Goal: Task Accomplishment & Management: Complete application form

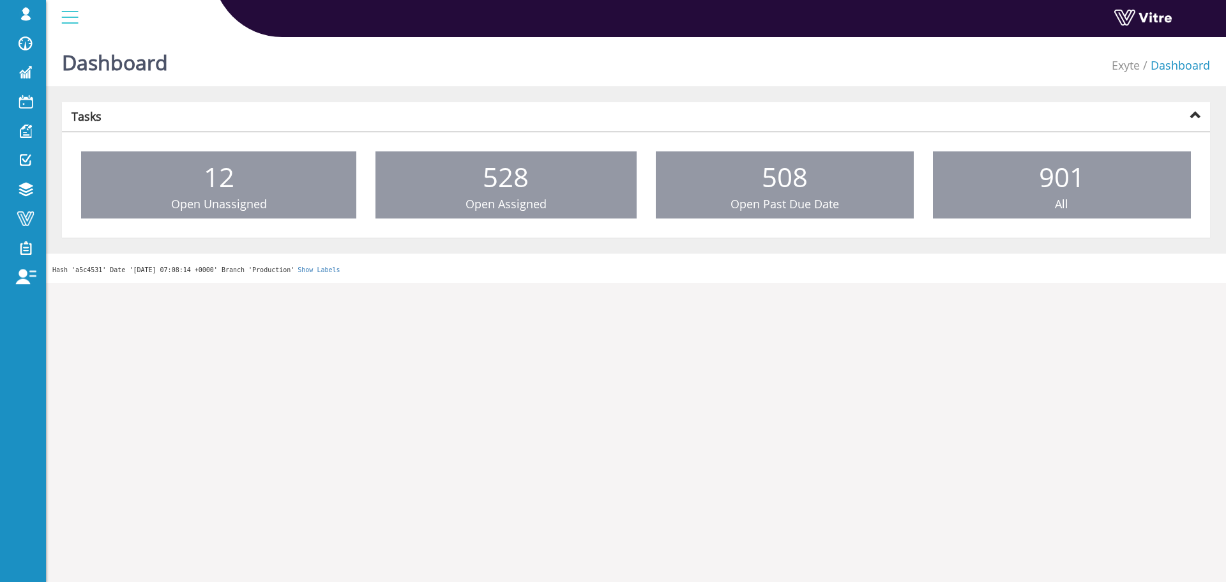
click at [0, 0] on link "Change Company" at bounding box center [0, 0] width 0 height 0
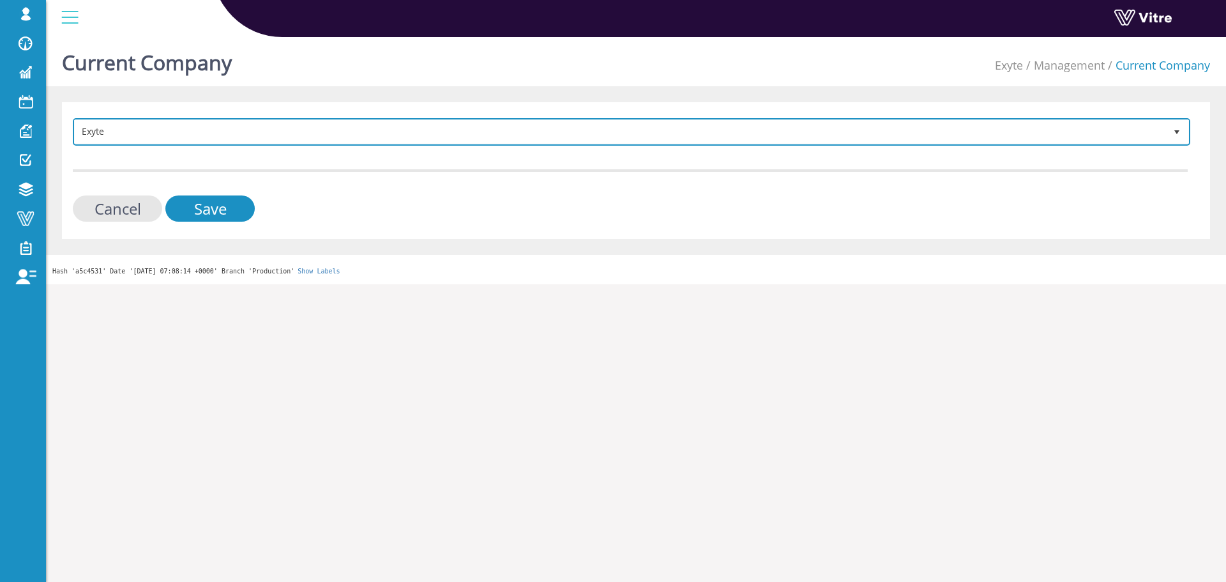
click at [301, 140] on span "Exyte" at bounding box center [620, 131] width 1090 height 23
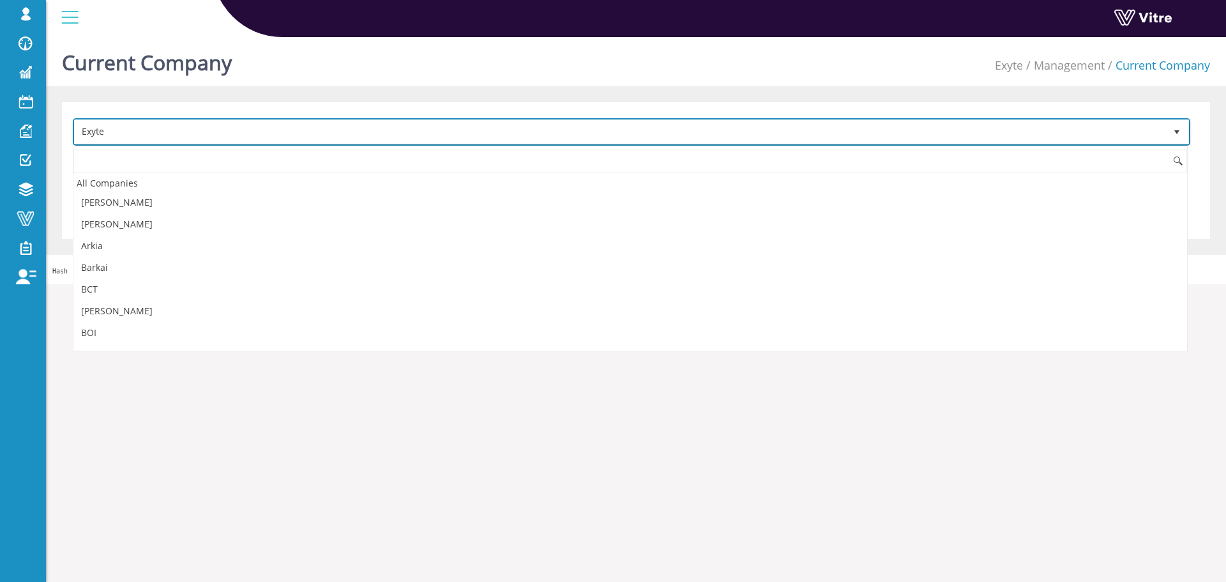
scroll to position [278, 0]
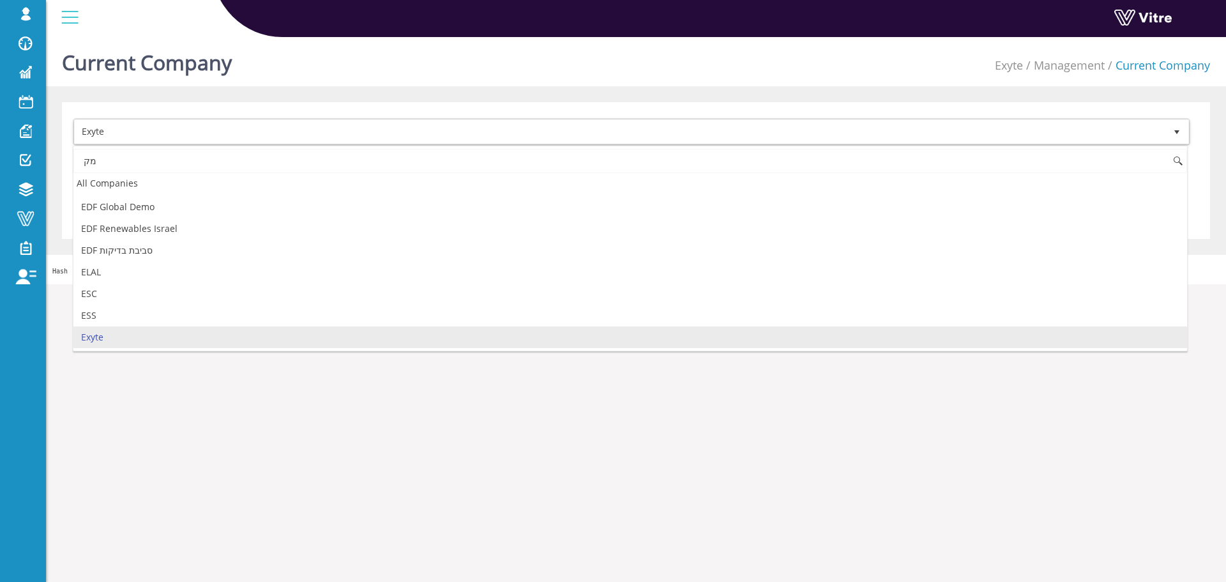
type input "מ"
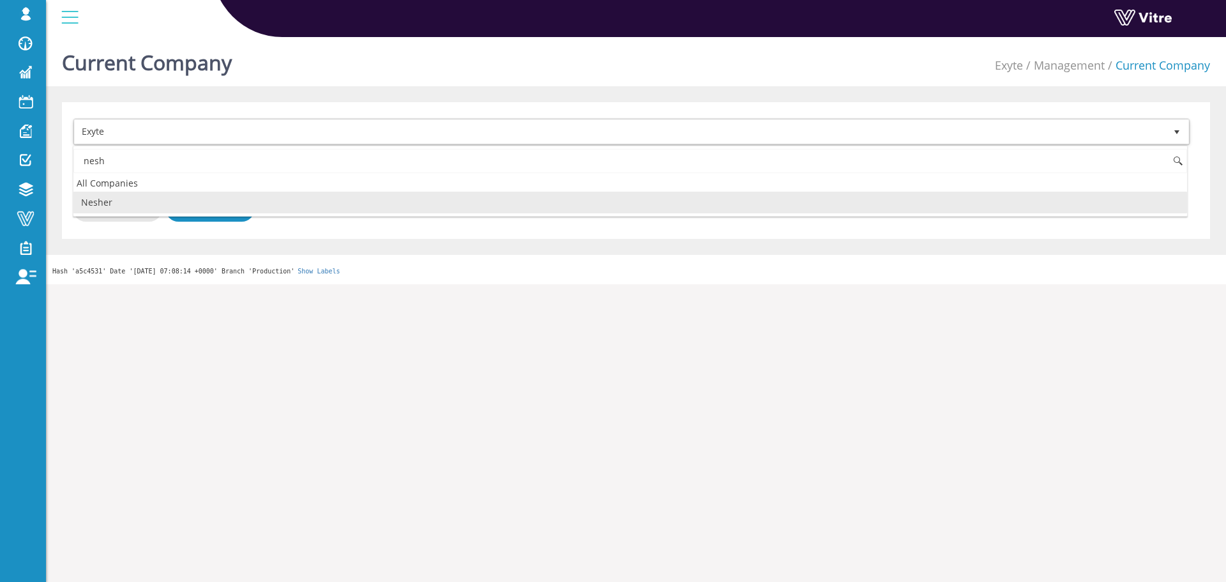
click at [209, 197] on li "Nesher" at bounding box center [629, 203] width 1113 height 22
type input "nesh"
click at [209, 200] on input "Save" at bounding box center [209, 208] width 89 height 26
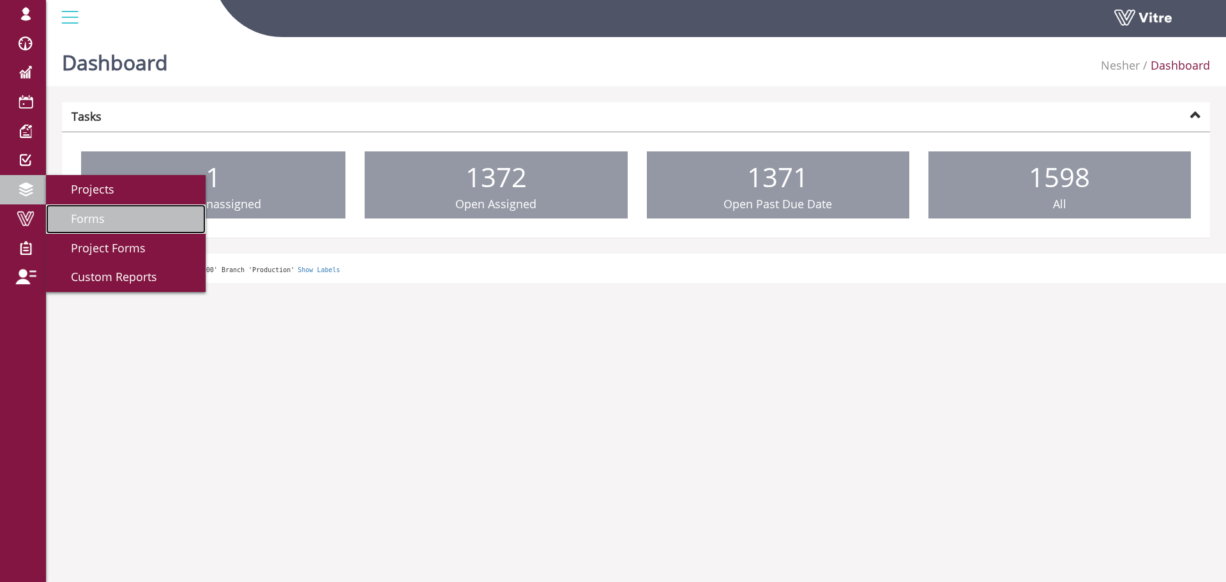
click at [140, 221] on link "Forms" at bounding box center [126, 218] width 160 height 29
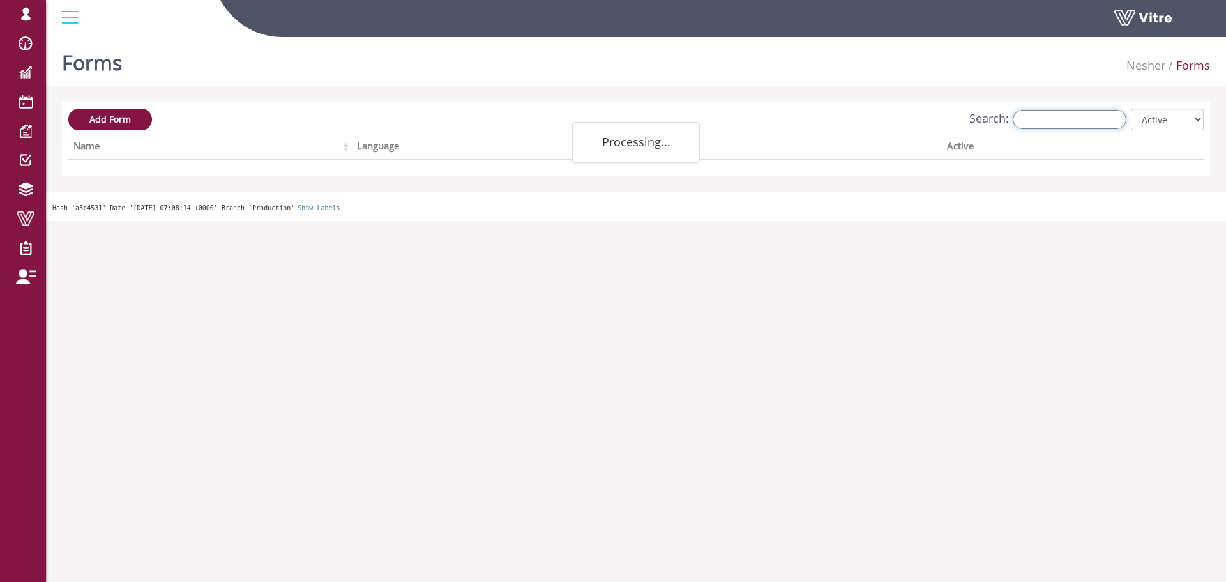
click at [1069, 125] on input "Search:" at bounding box center [1070, 119] width 114 height 19
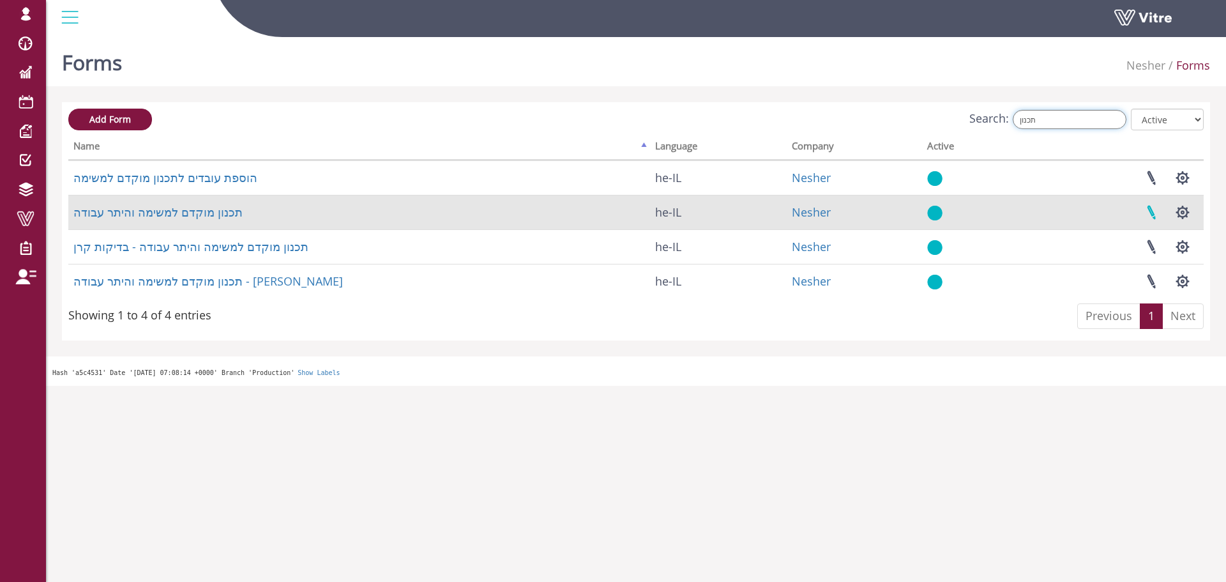
type input "תכנון"
click at [1159, 207] on link at bounding box center [1151, 212] width 32 height 34
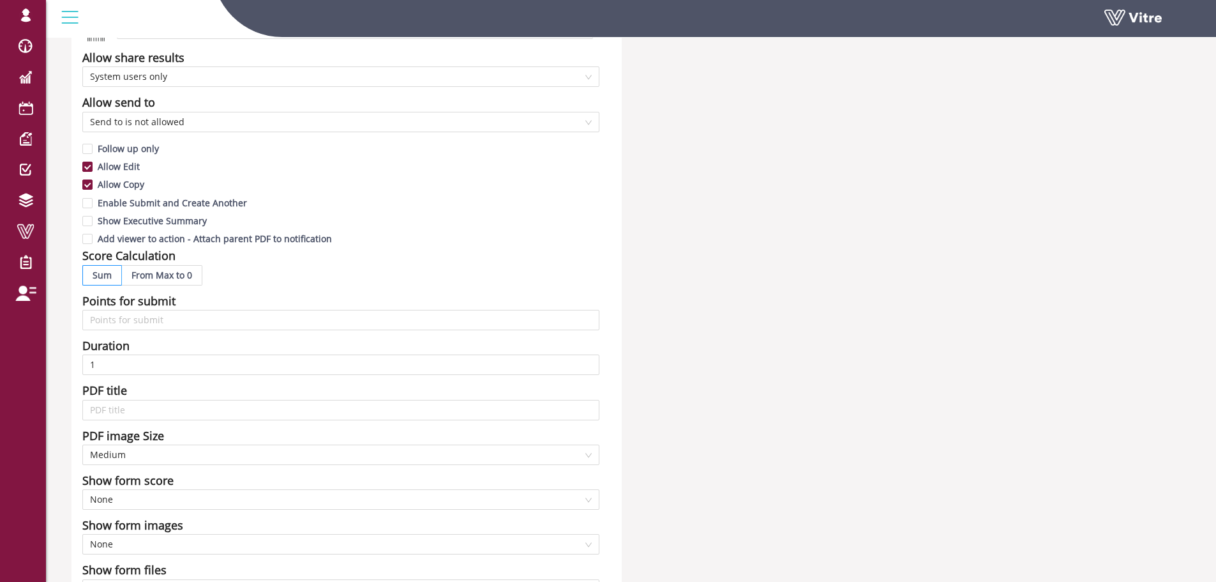
scroll to position [319, 0]
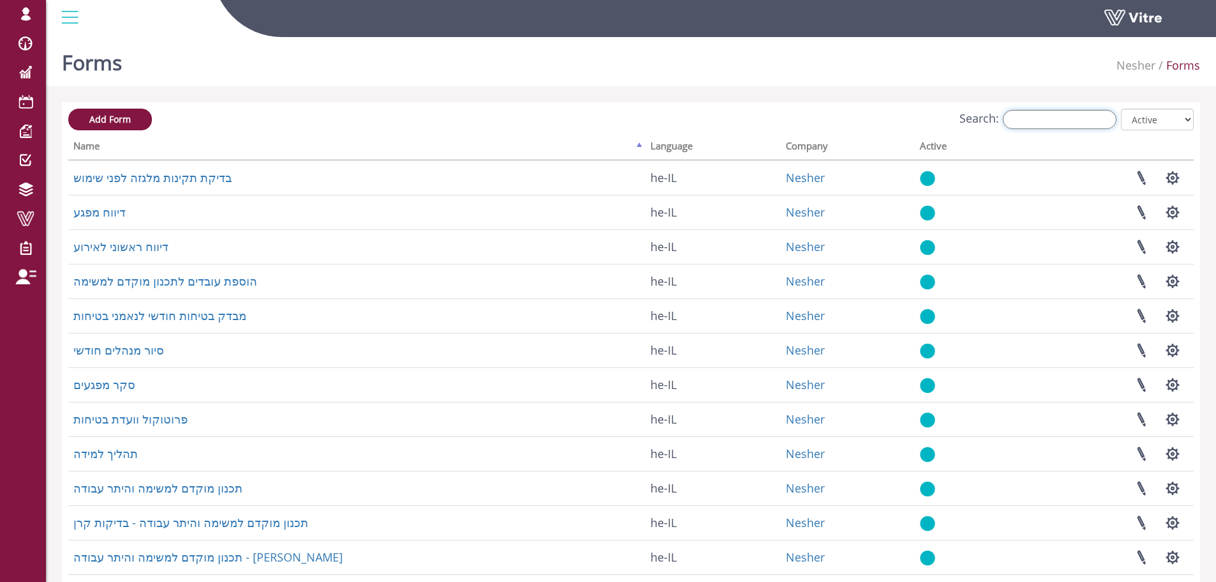
click at [1040, 119] on input "Search:" at bounding box center [1060, 119] width 114 height 19
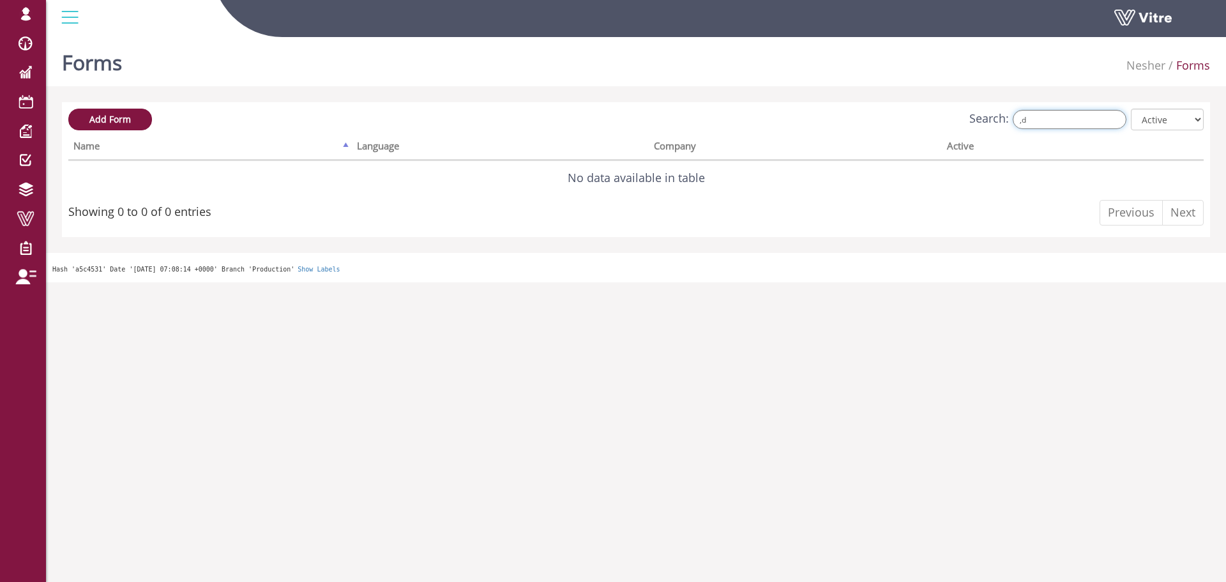
type input ","
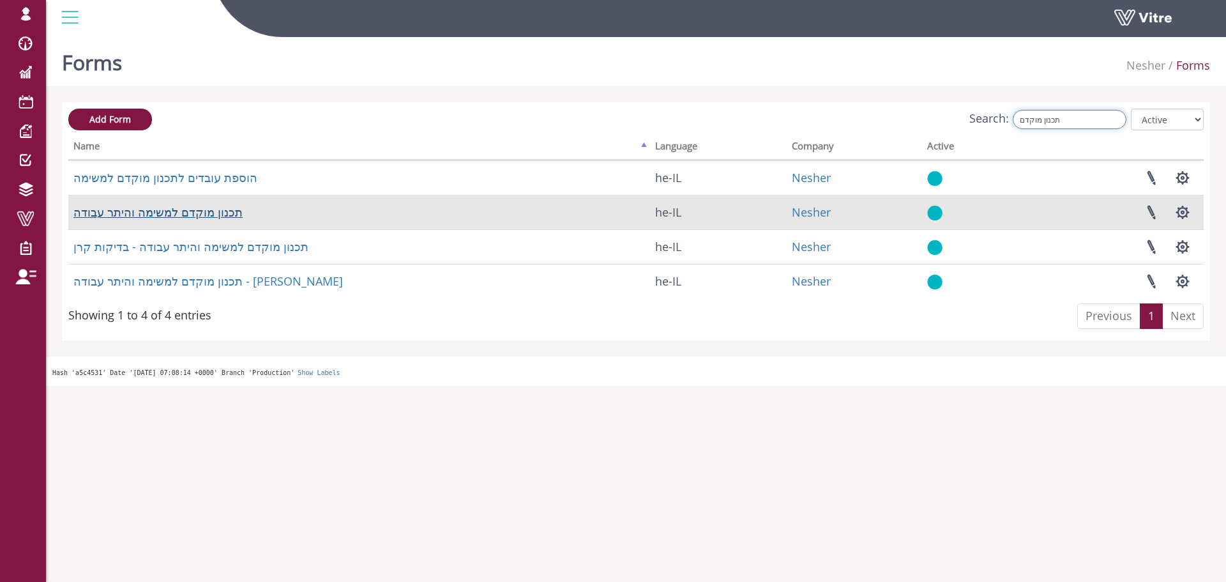
type input "תכנון מוקדם"
click at [218, 207] on link "תכנון מוקדם למשימה והיתר עבודה" at bounding box center [157, 211] width 169 height 15
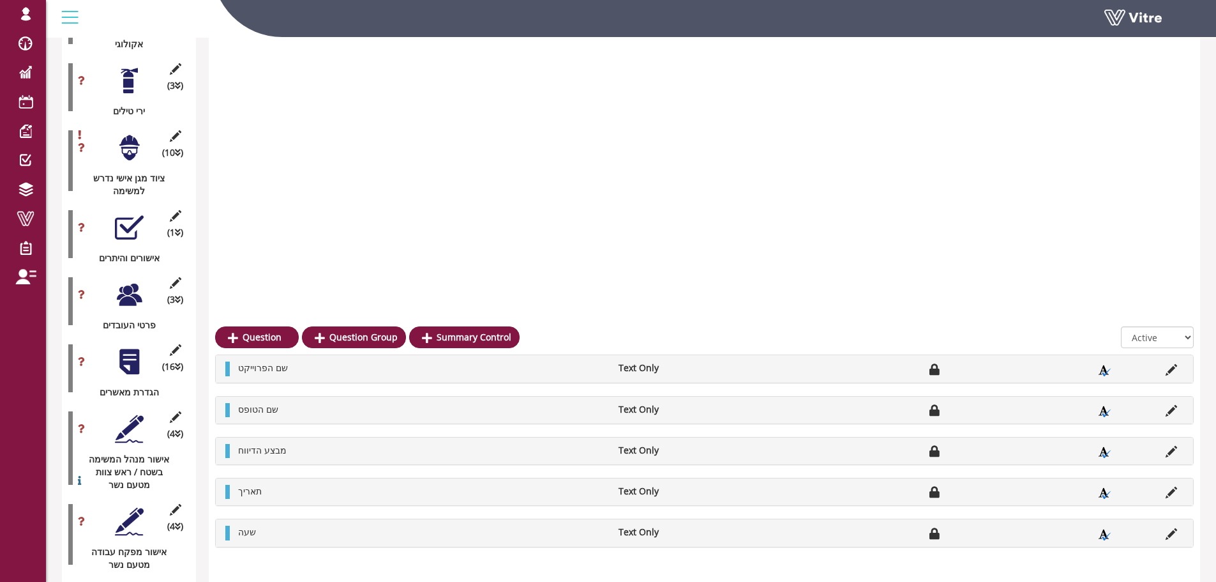
scroll to position [2015, 0]
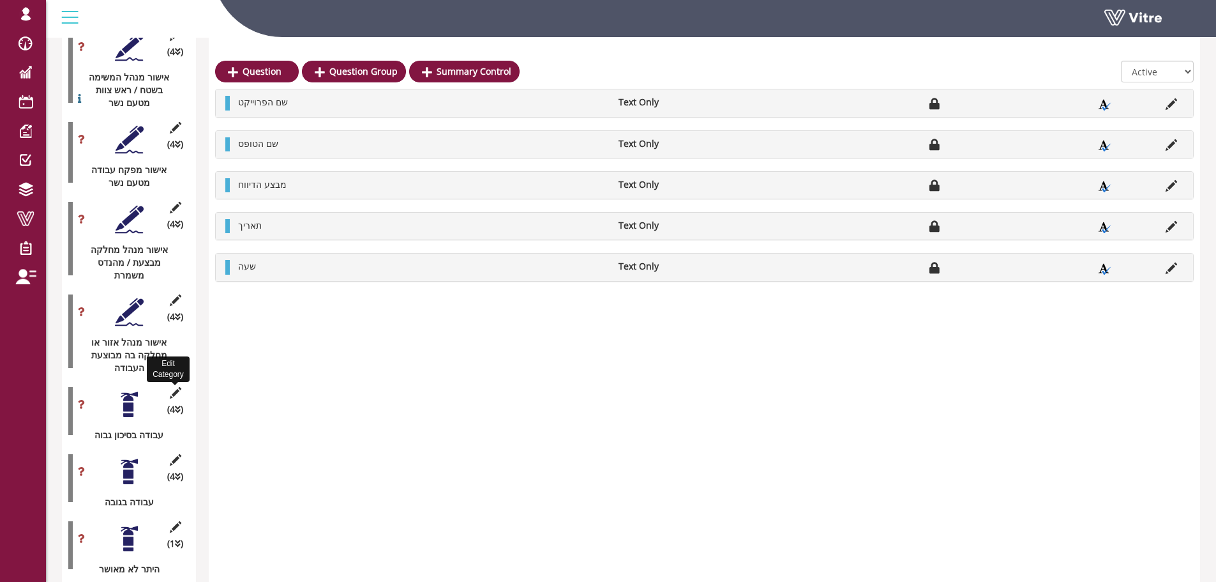
click at [174, 387] on icon at bounding box center [175, 392] width 16 height 11
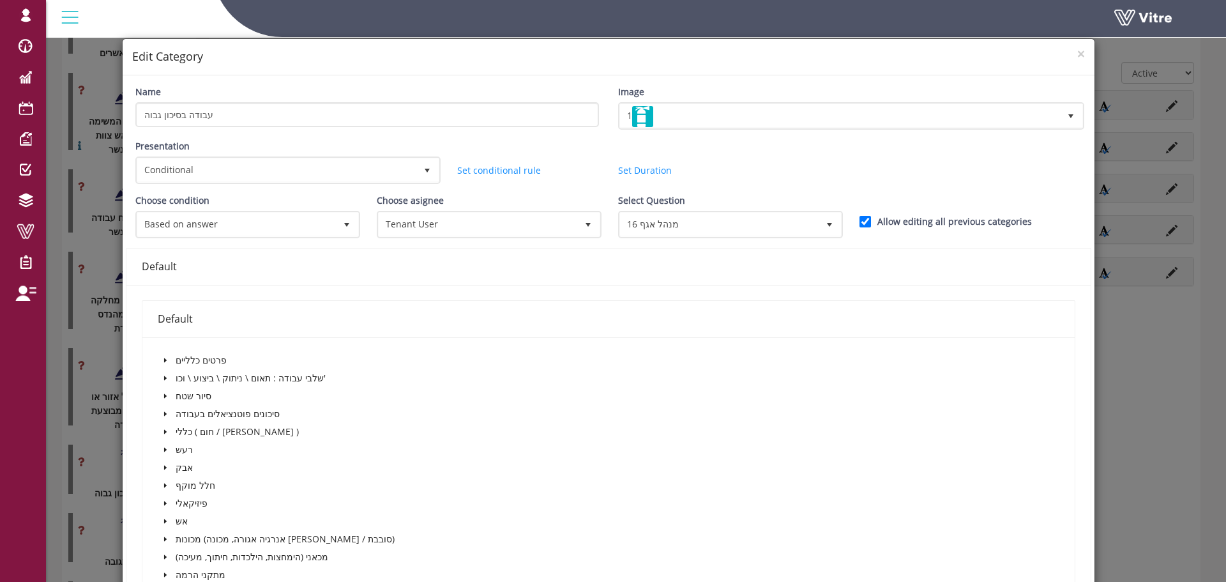
click at [1064, 50] on h4 "Edit Category" at bounding box center [608, 57] width 953 height 17
click at [1077, 51] on span "×" at bounding box center [1081, 54] width 8 height 18
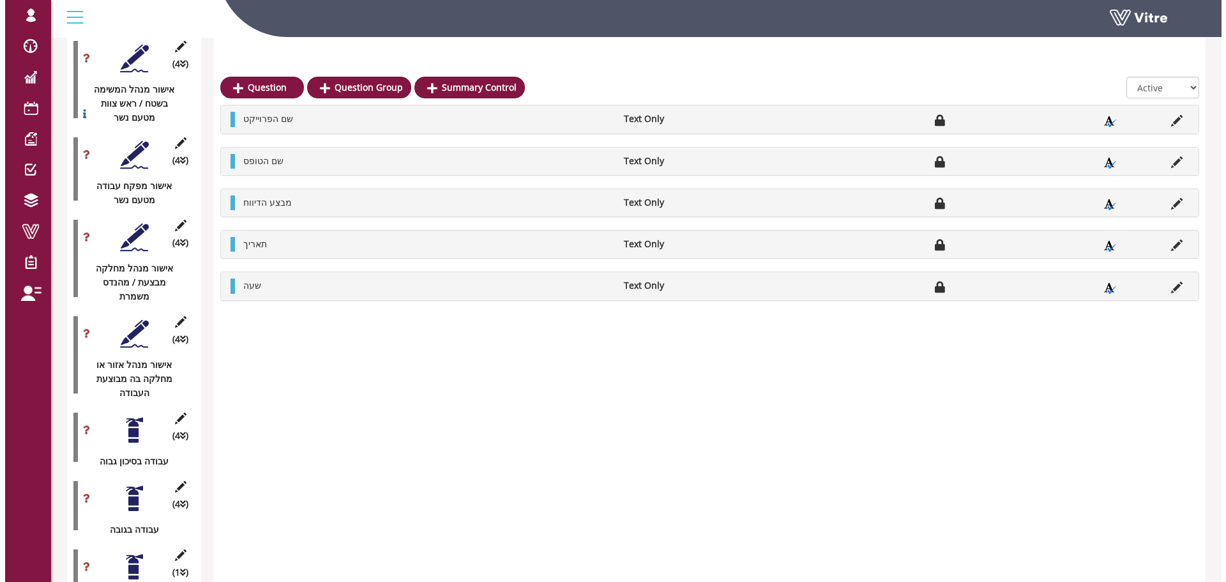
scroll to position [2074, 0]
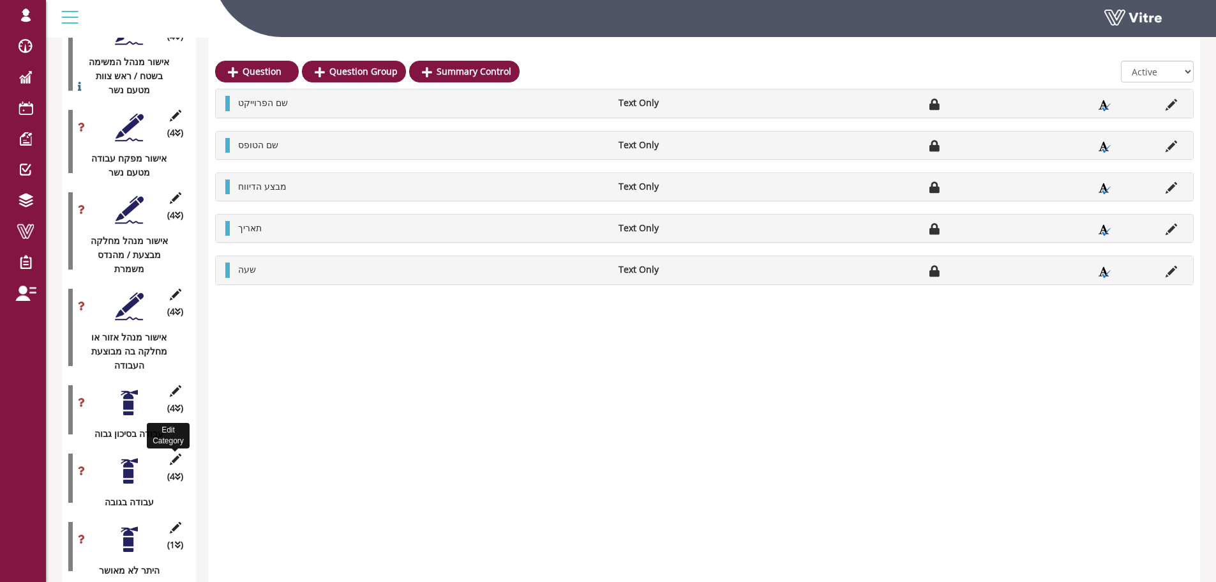
click at [176, 453] on icon at bounding box center [175, 458] width 16 height 11
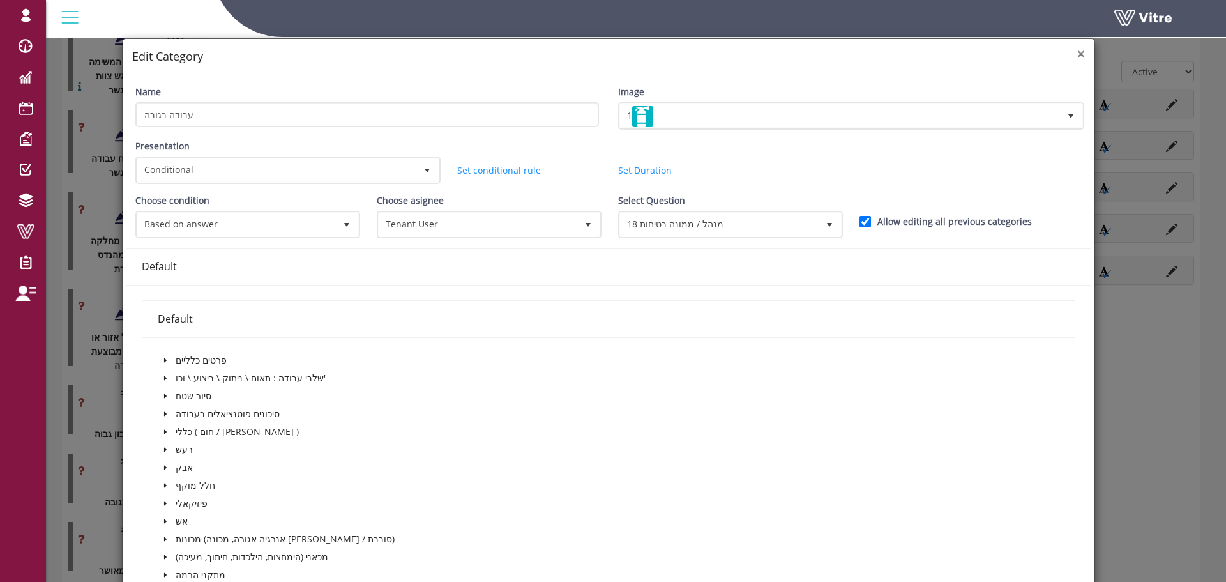
click at [1077, 51] on span "×" at bounding box center [1081, 54] width 8 height 18
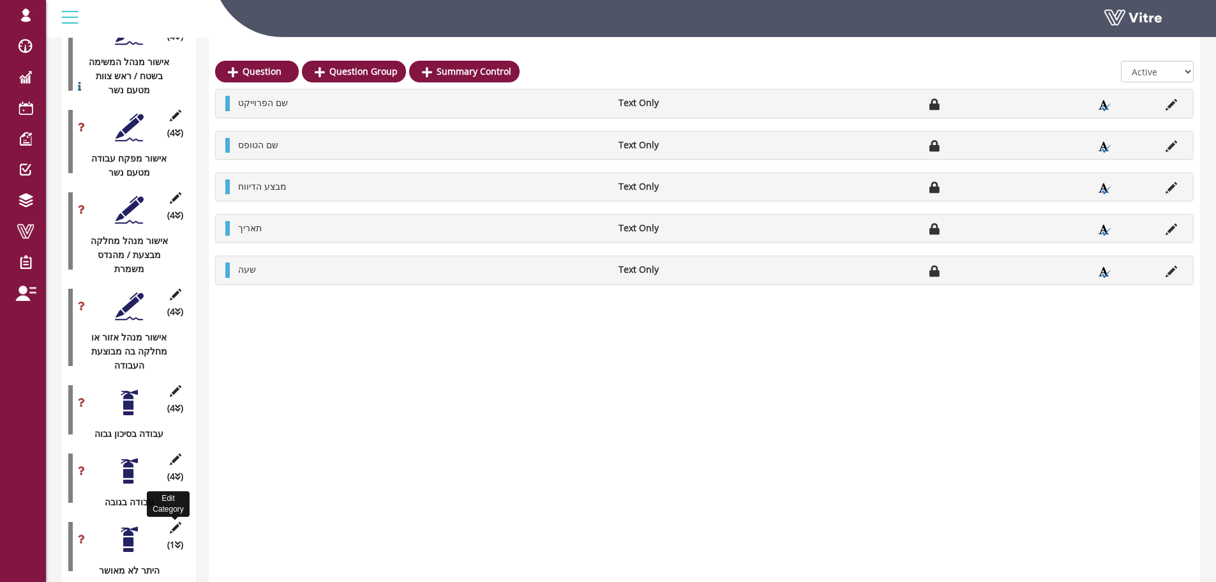
click at [171, 522] on icon at bounding box center [175, 527] width 16 height 11
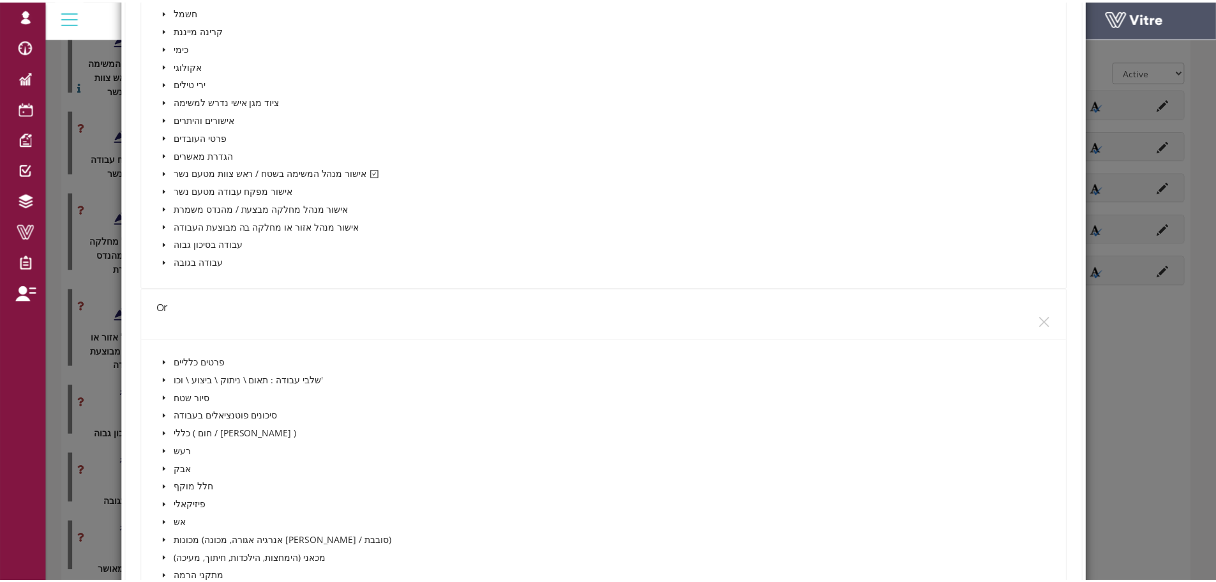
scroll to position [0, 0]
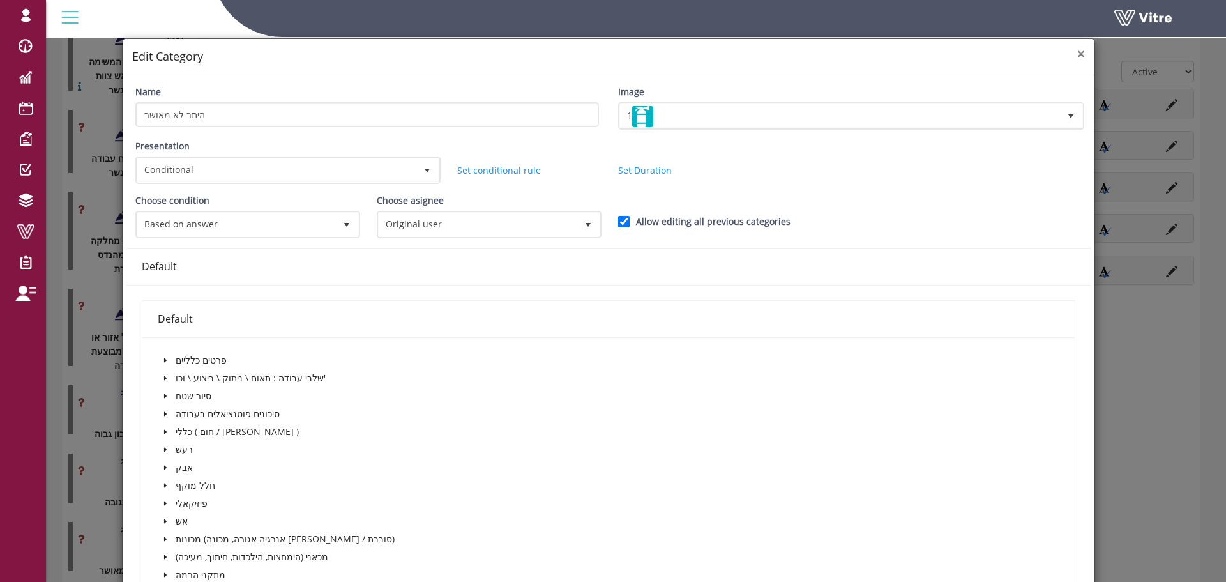
click at [1077, 57] on span "×" at bounding box center [1081, 54] width 8 height 18
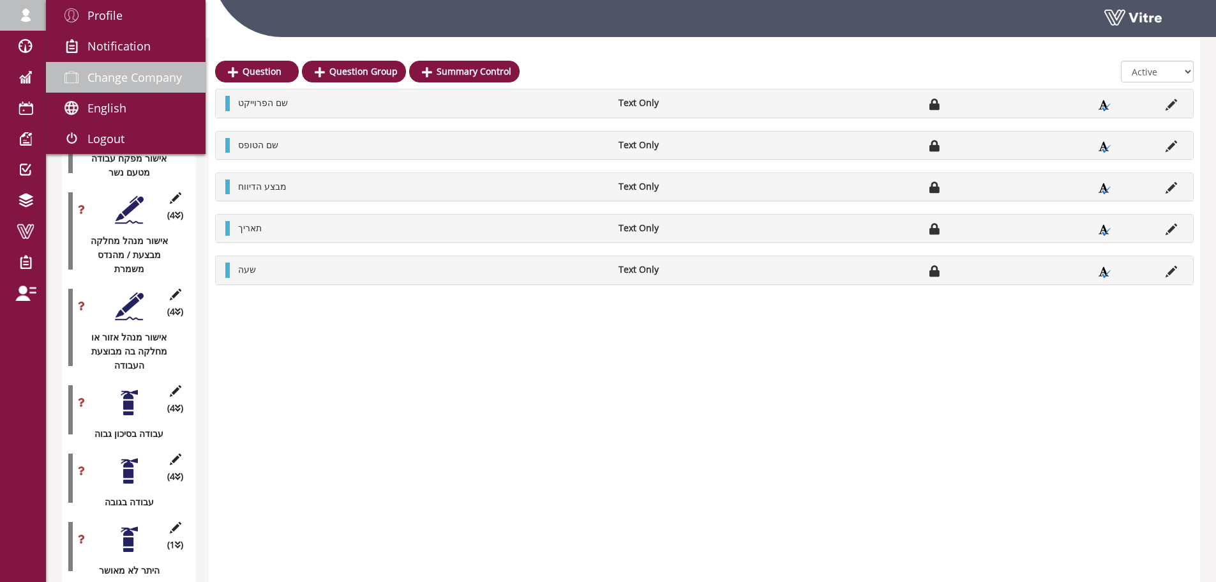
click at [126, 79] on span "Change Company" at bounding box center [134, 77] width 94 height 15
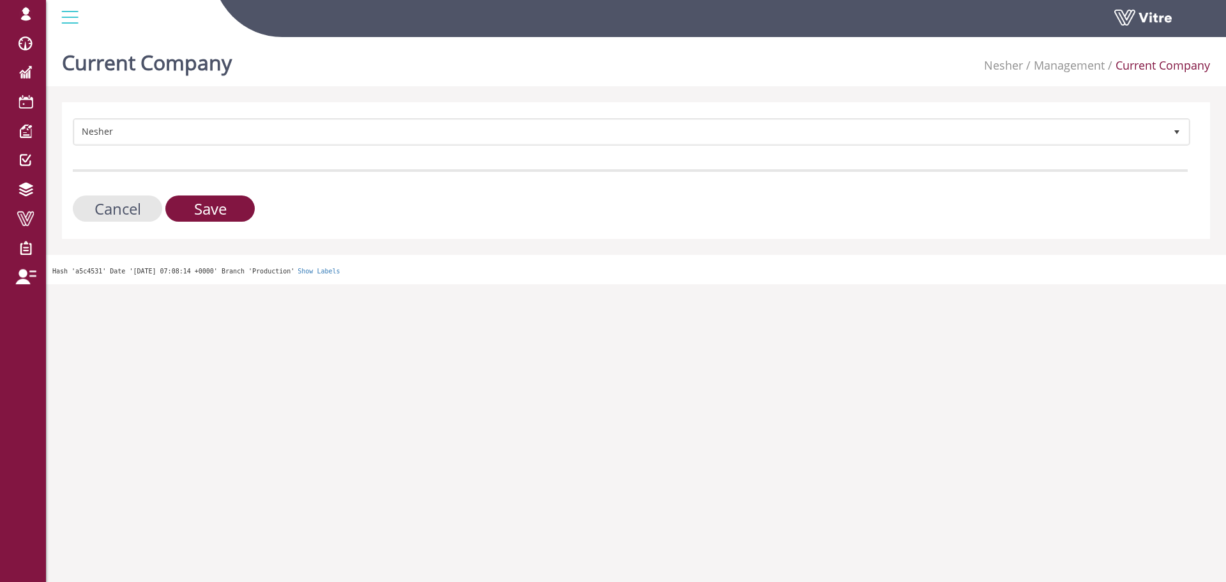
click at [280, 114] on div "Nesher 324 Cancel Save" at bounding box center [636, 170] width 1148 height 137
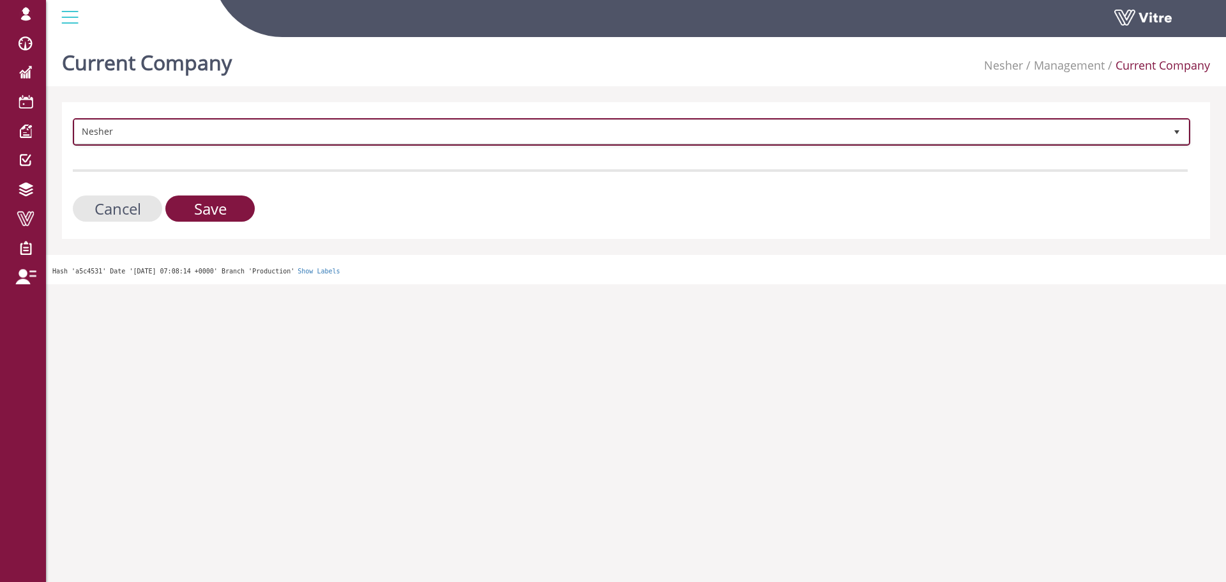
click at [280, 132] on span "Nesher" at bounding box center [620, 131] width 1090 height 23
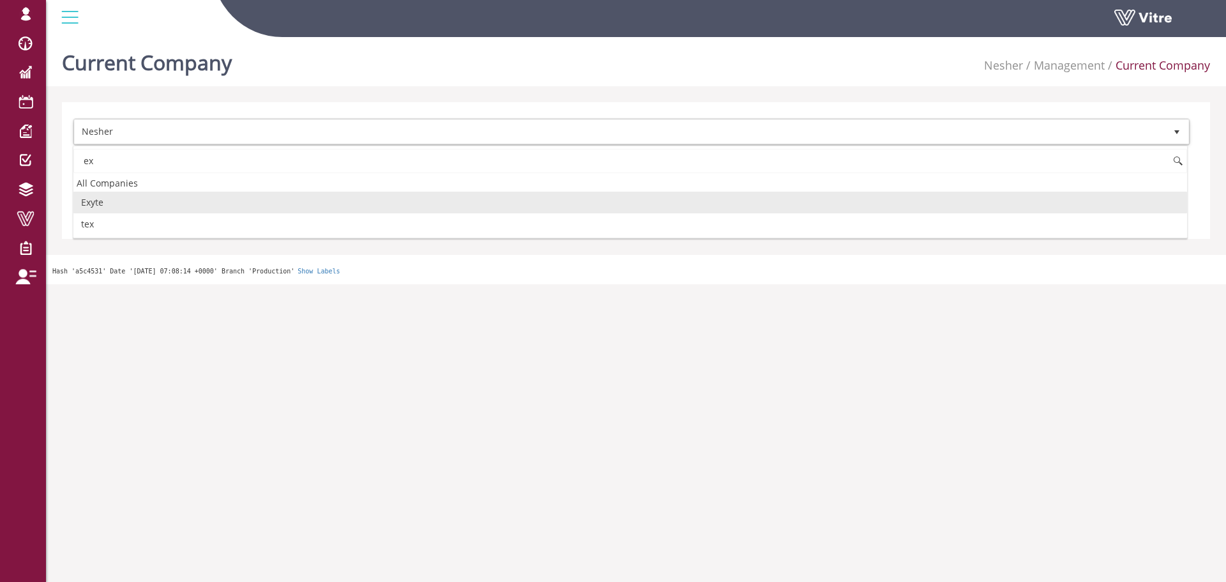
click at [146, 192] on li "Exyte" at bounding box center [629, 203] width 1113 height 22
type input "ex"
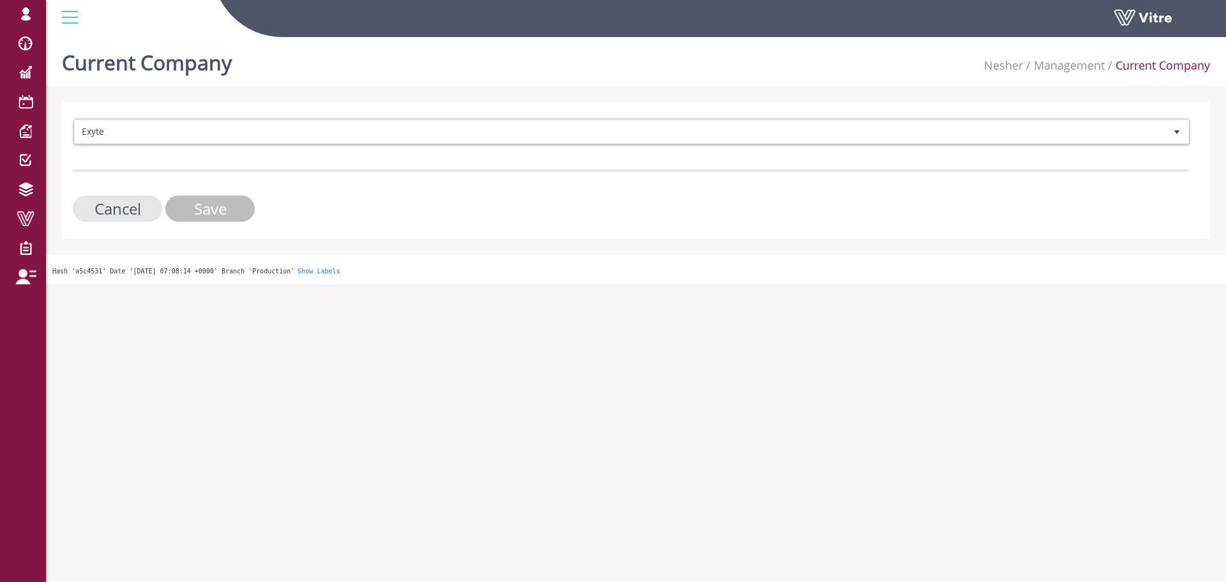
click at [192, 200] on input "Save" at bounding box center [209, 208] width 89 height 26
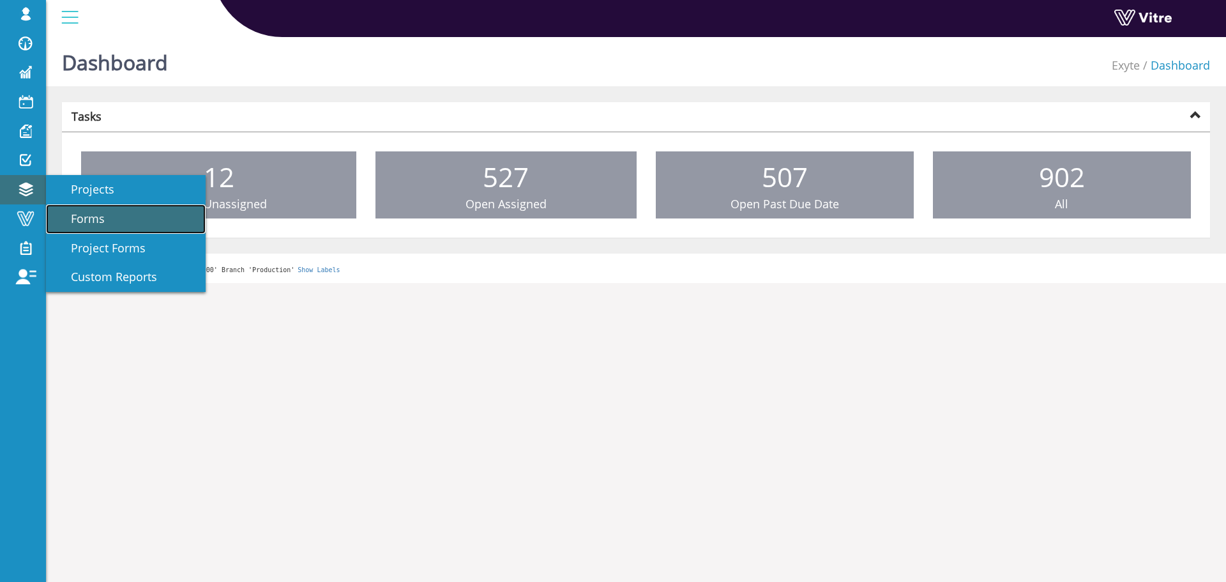
click at [98, 211] on span "Forms" at bounding box center [80, 218] width 49 height 15
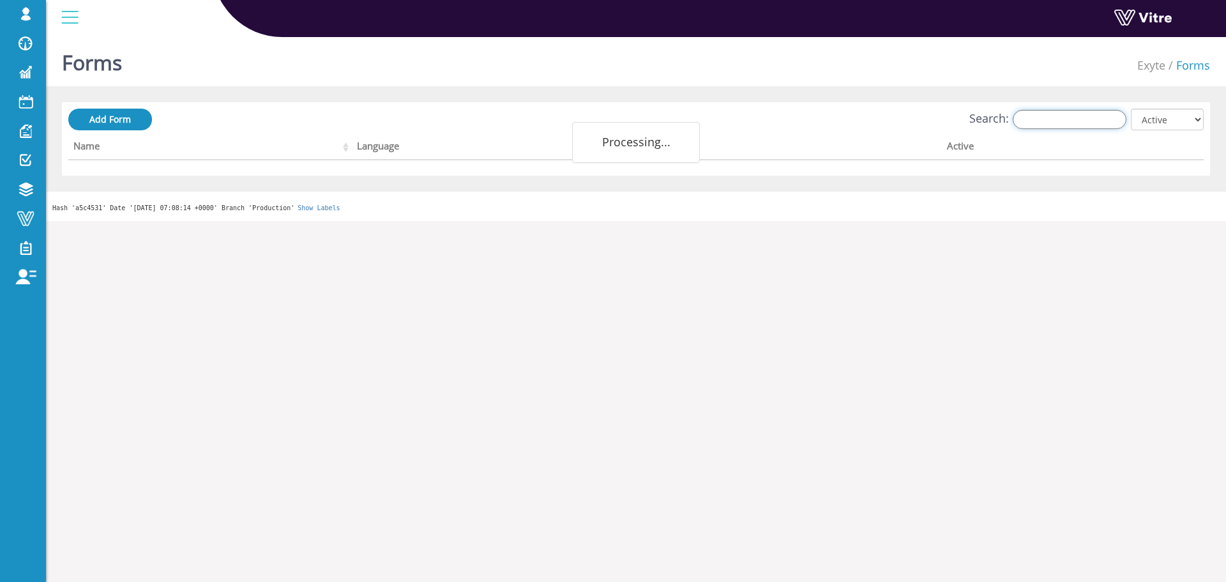
click at [1050, 128] on input "Search:" at bounding box center [1070, 119] width 114 height 19
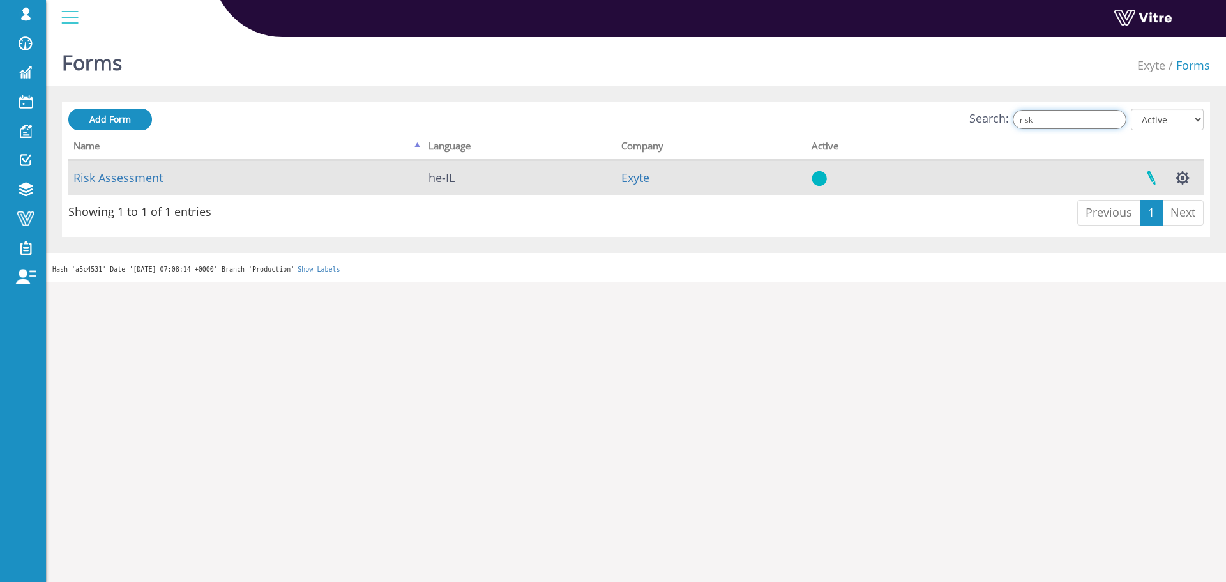
type input "risk"
click at [1141, 177] on link at bounding box center [1151, 178] width 32 height 34
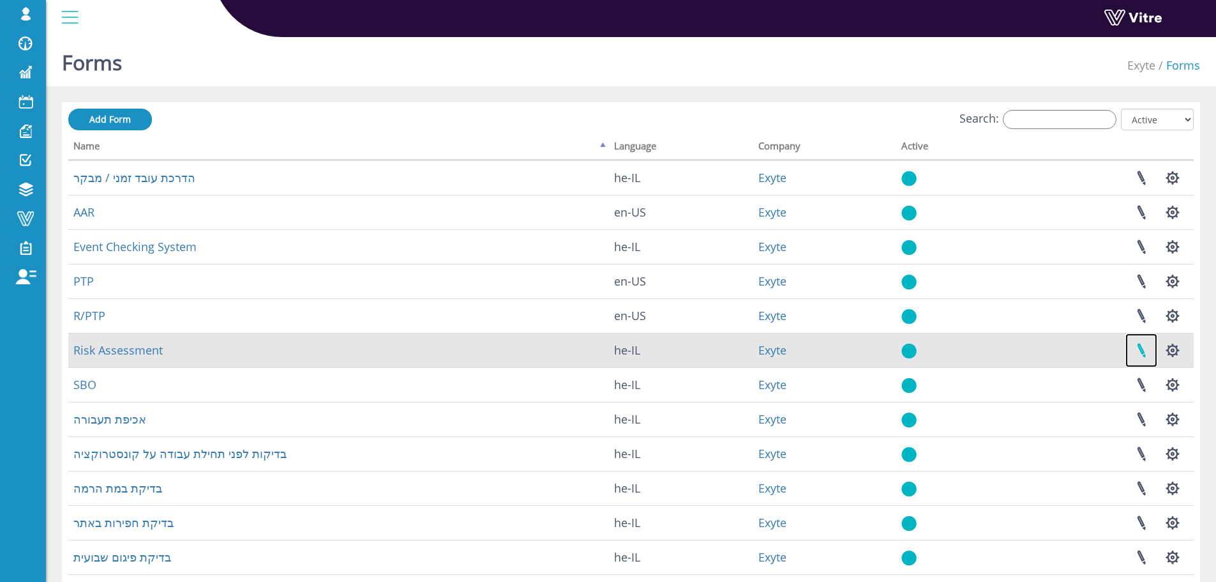
click at [1145, 352] on link at bounding box center [1142, 350] width 32 height 34
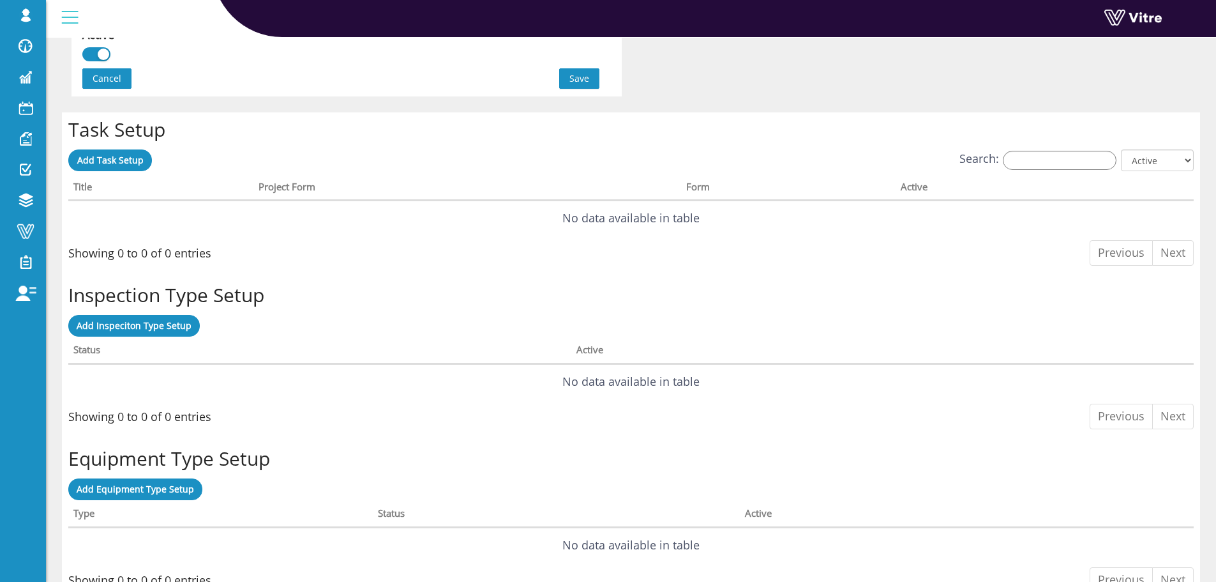
scroll to position [868, 0]
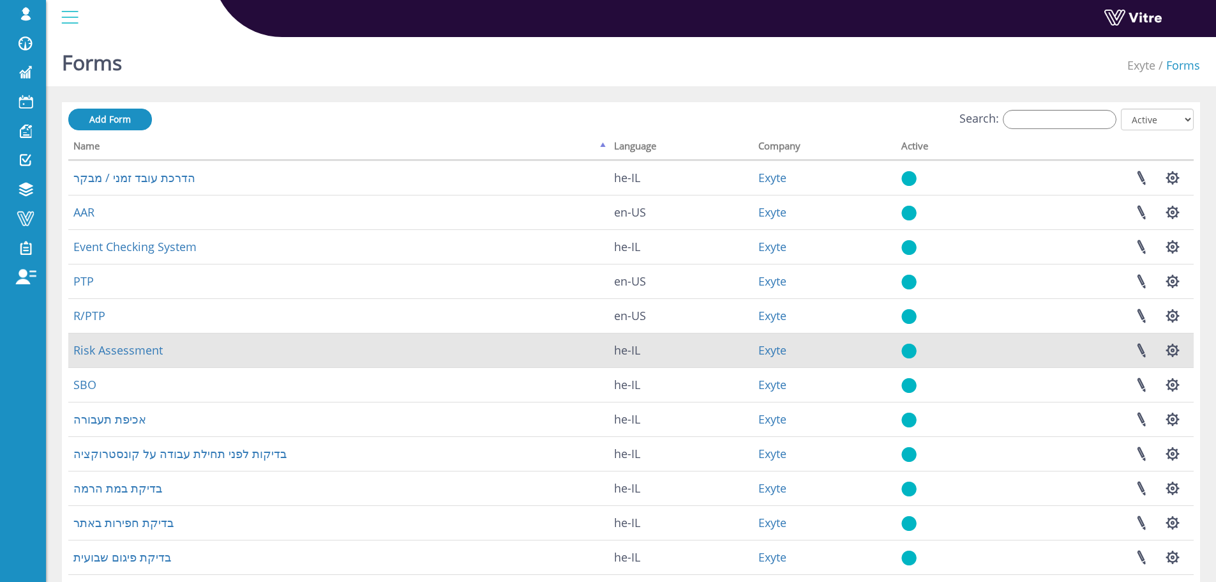
click at [135, 358] on td "Risk Assessment" at bounding box center [338, 350] width 541 height 34
click at [137, 354] on link "Risk Assessment" at bounding box center [117, 349] width 89 height 15
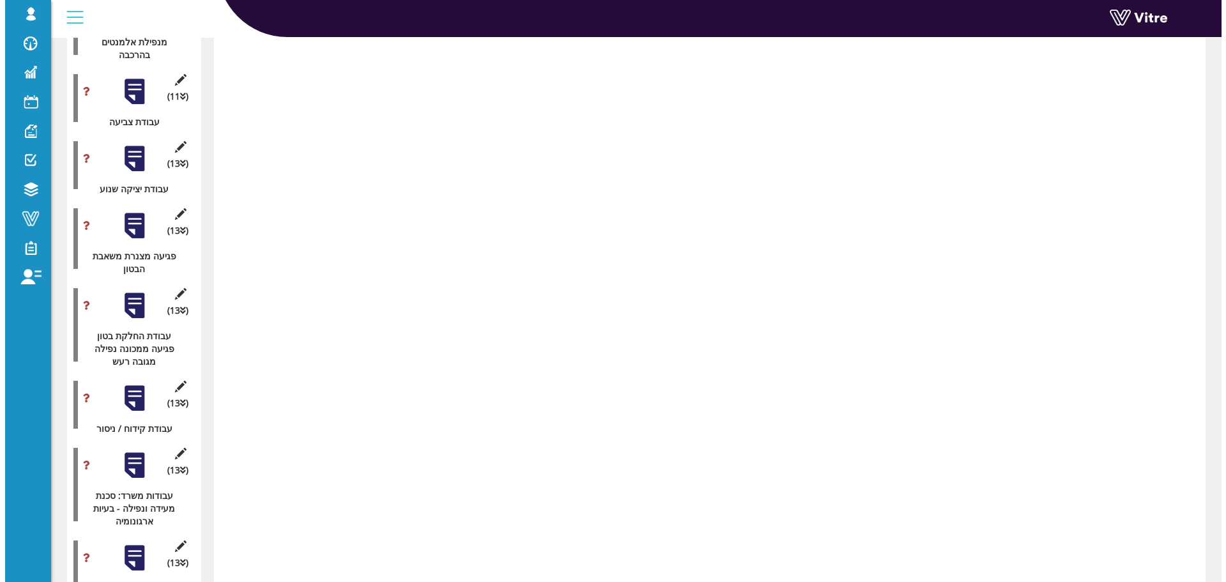
scroll to position [4086, 0]
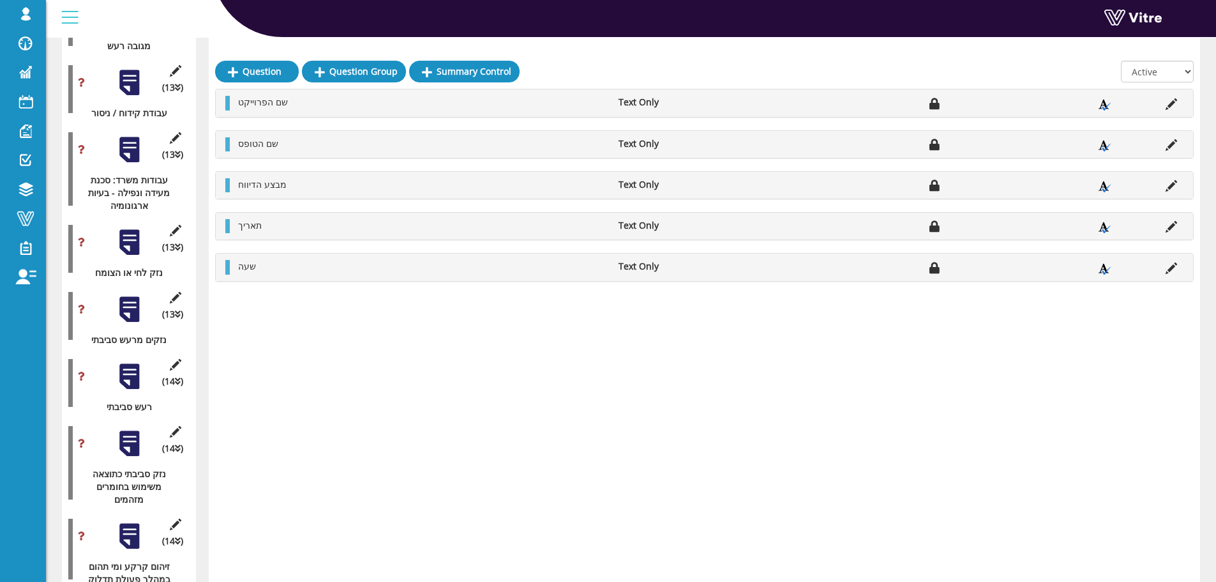
click at [177, 359] on icon at bounding box center [175, 364] width 16 height 11
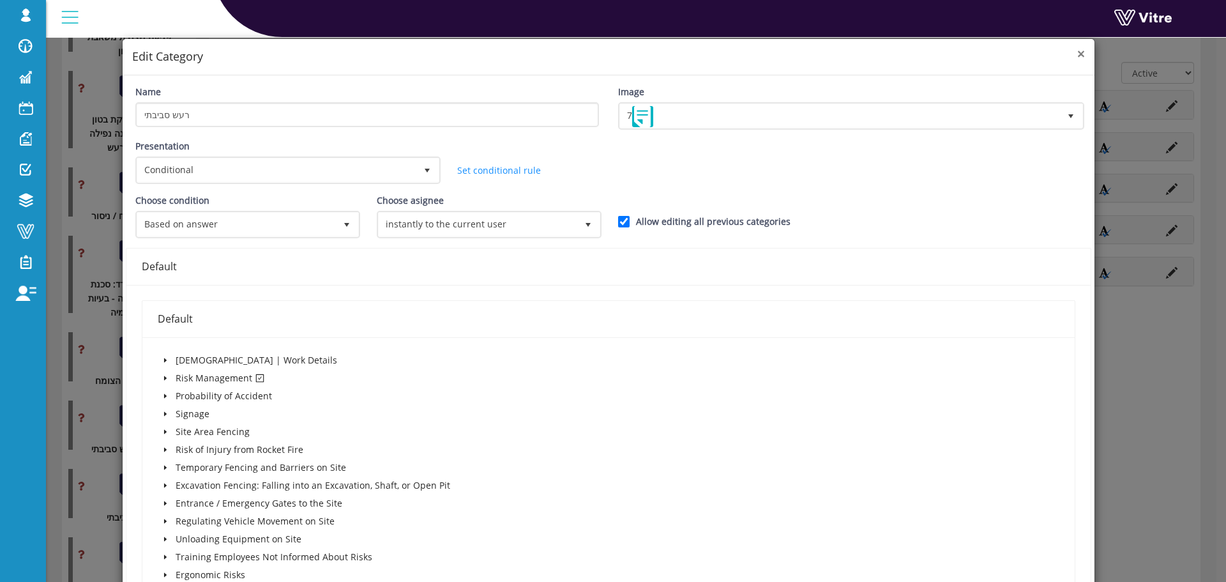
click at [1077, 58] on span "×" at bounding box center [1081, 54] width 8 height 18
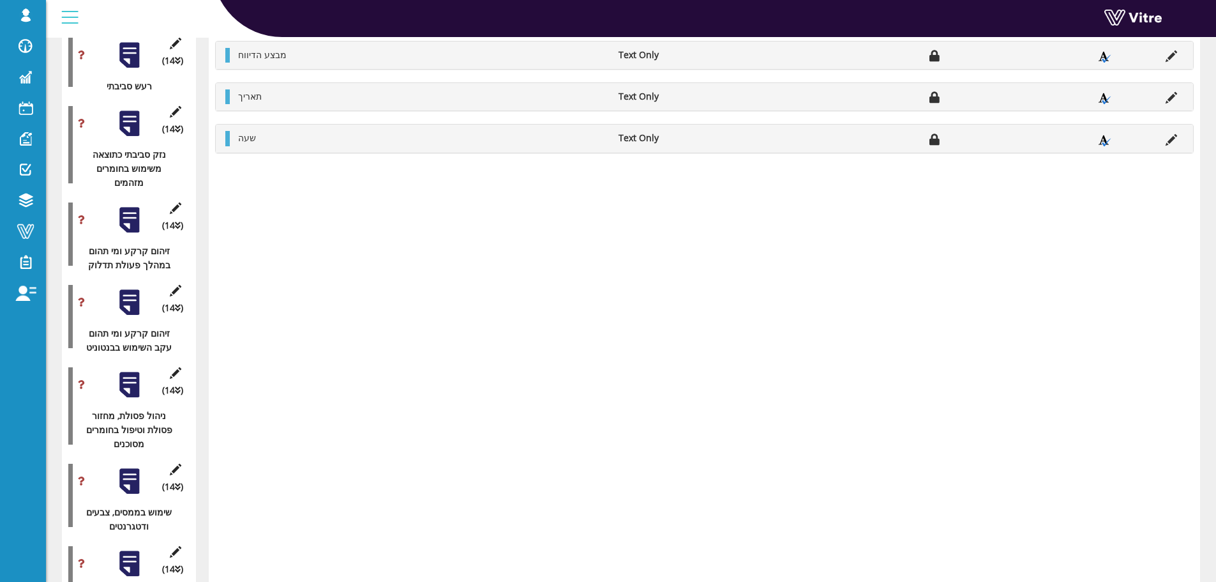
scroll to position [5692, 0]
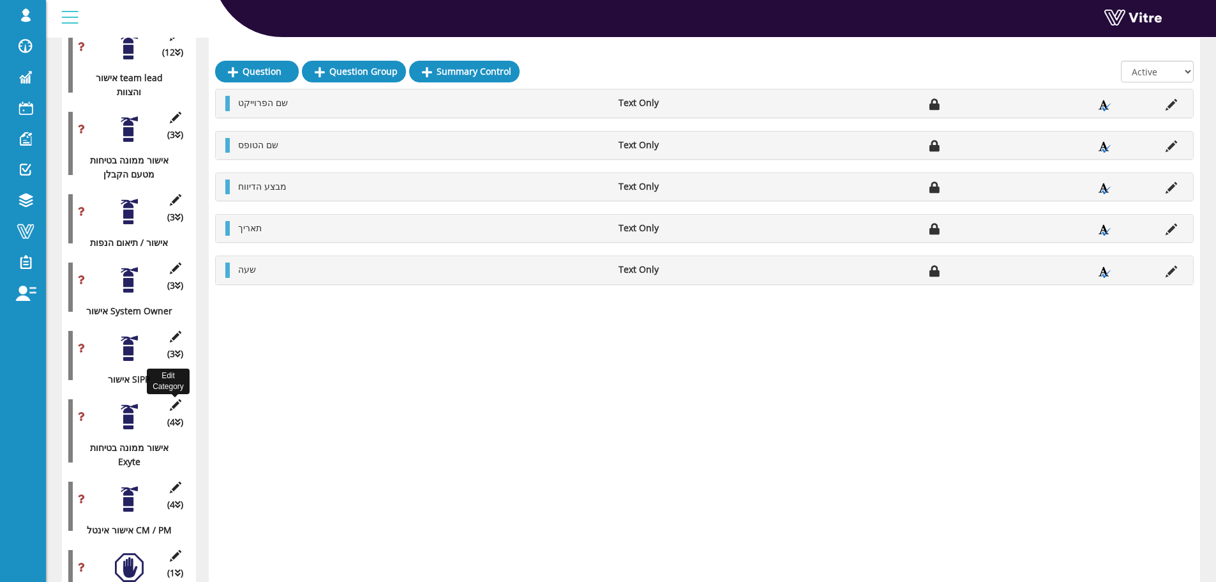
click at [181, 399] on icon at bounding box center [175, 404] width 16 height 11
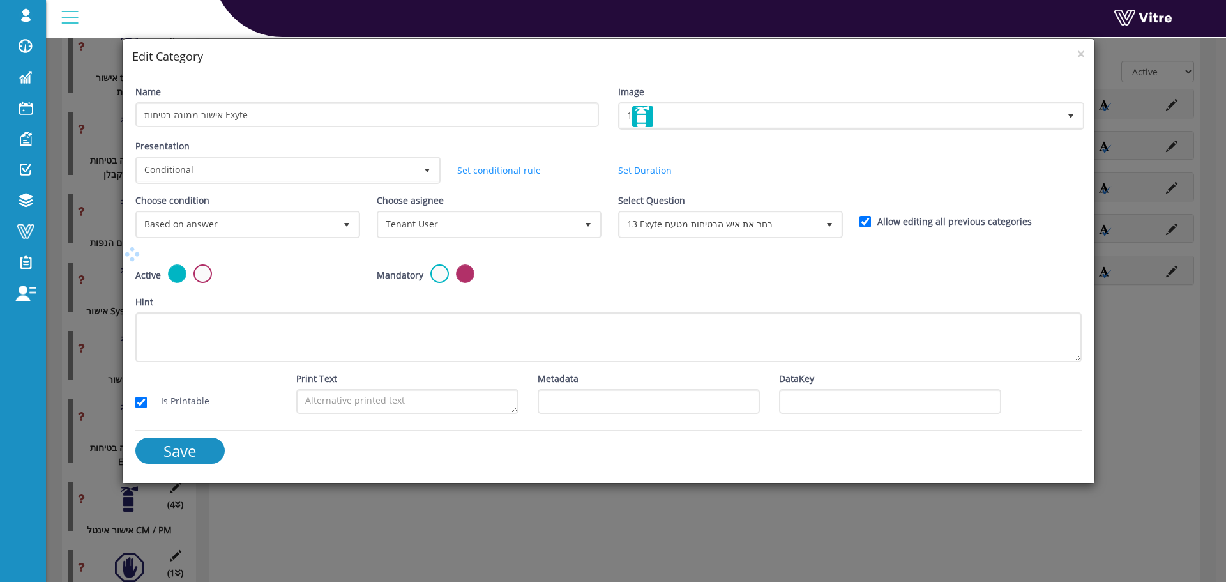
click at [1085, 54] on div "× Edit Category" at bounding box center [609, 57] width 972 height 36
click at [1078, 59] on span "×" at bounding box center [1081, 54] width 8 height 18
